Goal: Information Seeking & Learning: Find specific page/section

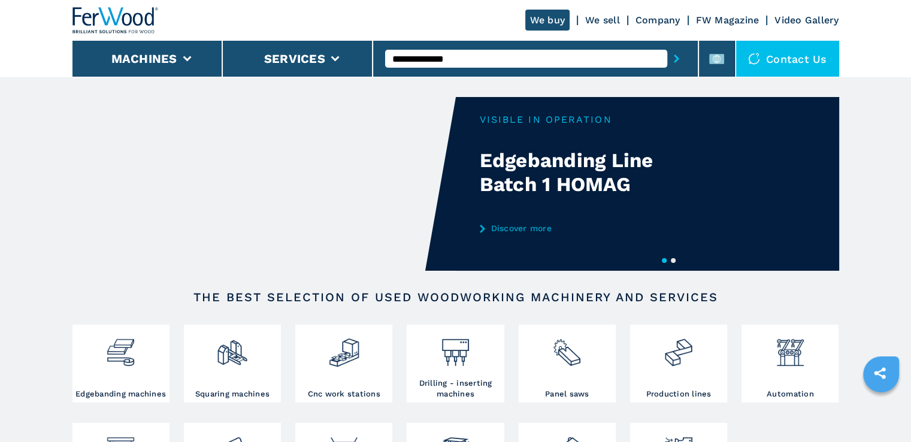
click at [491, 59] on input "**********" at bounding box center [526, 59] width 282 height 18
click at [667, 45] on button "submit-button" at bounding box center [676, 59] width 19 height 28
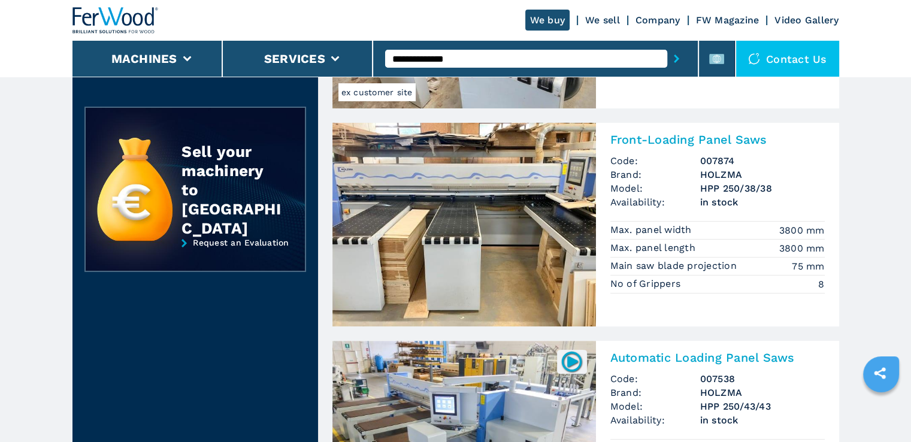
scroll to position [180, 0]
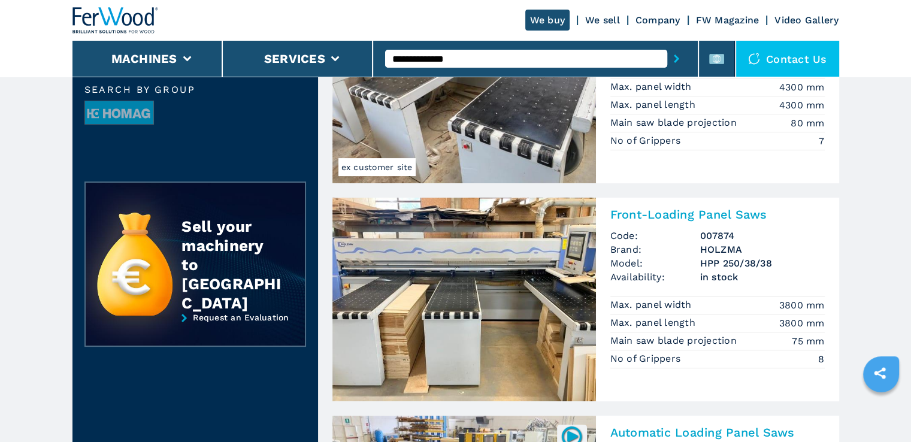
click at [499, 236] on img at bounding box center [463, 300] width 263 height 204
click at [675, 212] on h2 "Front-Loading Panel Saws" at bounding box center [717, 214] width 214 height 14
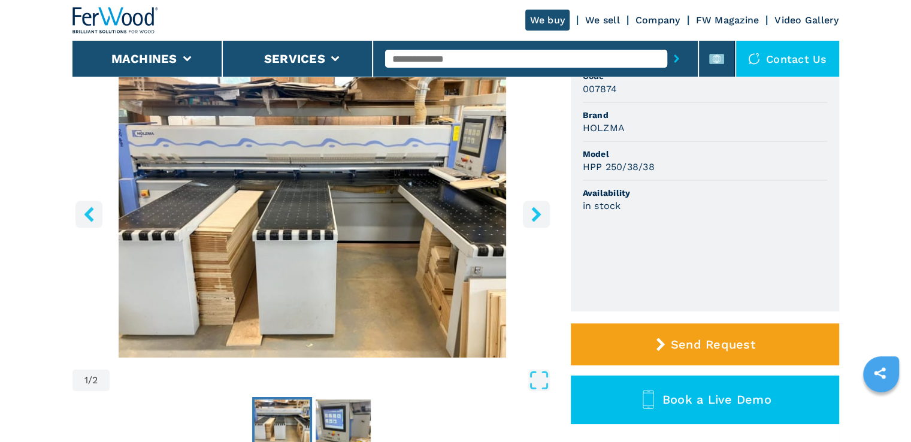
scroll to position [60, 0]
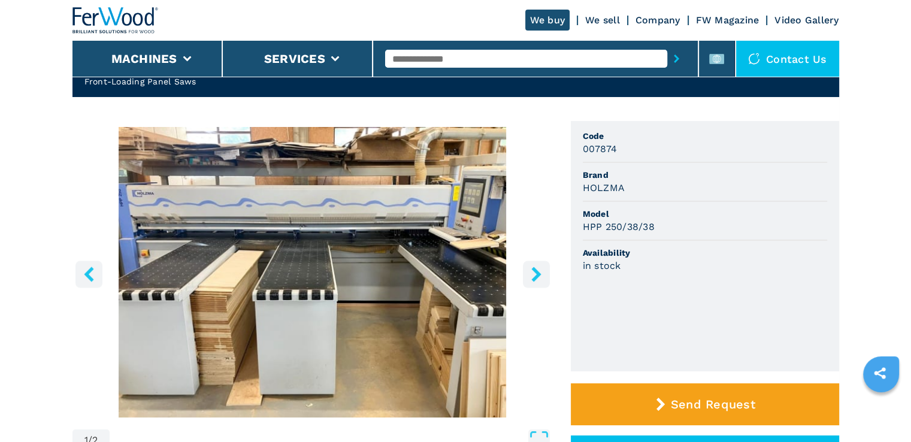
click at [535, 272] on icon "right-button" at bounding box center [536, 273] width 10 height 15
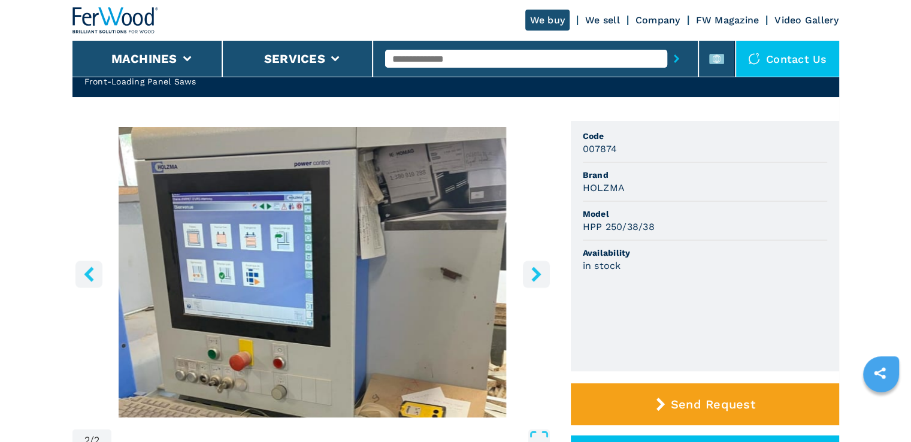
click at [535, 272] on icon "right-button" at bounding box center [536, 273] width 10 height 15
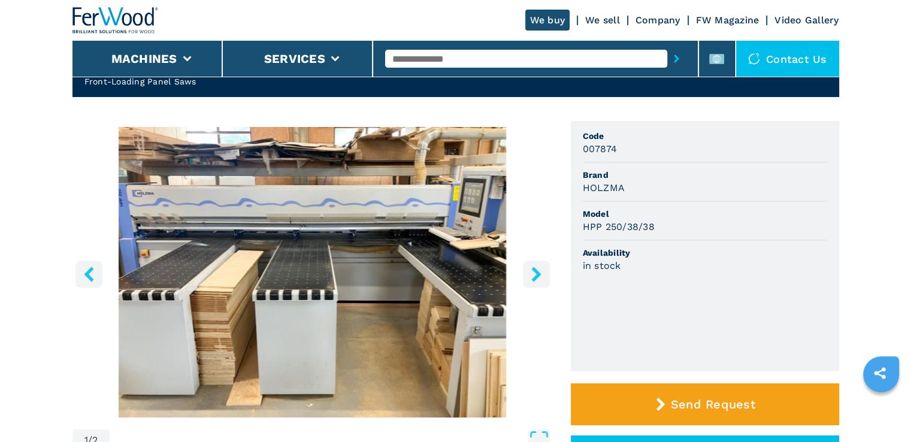
click at [535, 272] on icon "right-button" at bounding box center [536, 273] width 10 height 15
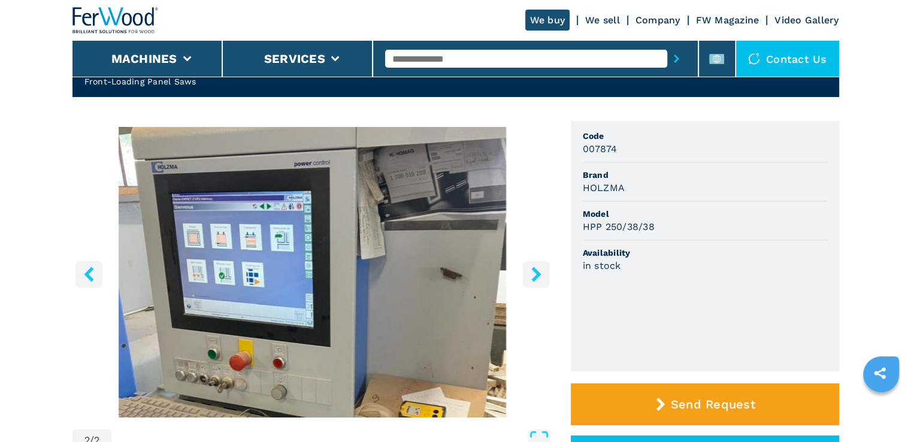
click at [535, 272] on icon "right-button" at bounding box center [536, 273] width 10 height 15
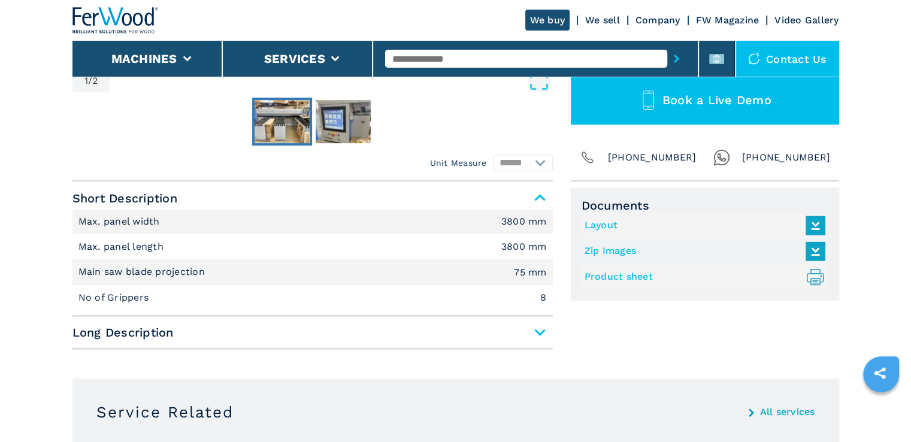
scroll to position [60, 0]
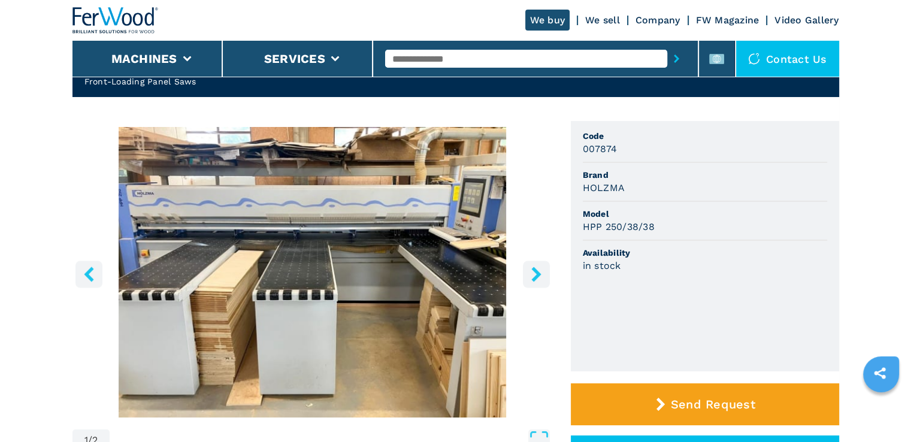
click at [454, 60] on input "text" at bounding box center [526, 59] width 282 height 18
type input "**********"
click at [667, 45] on button "submit-button" at bounding box center [676, 59] width 19 height 28
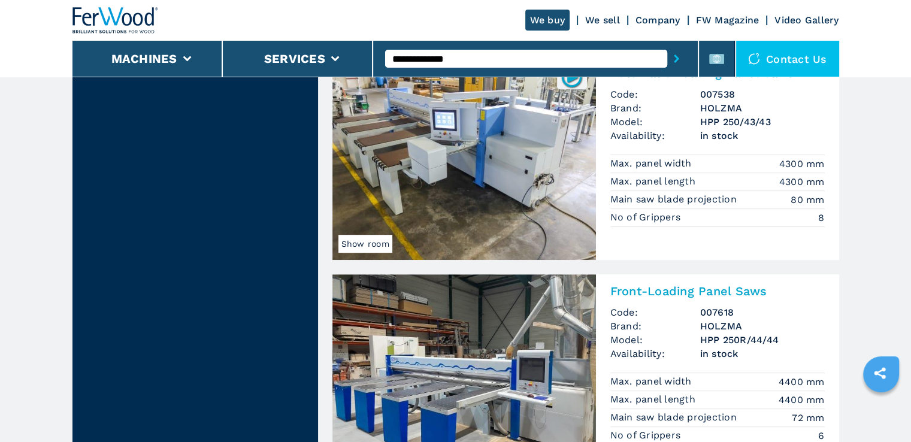
scroll to position [628, 0]
